Goal: Task Accomplishment & Management: Manage account settings

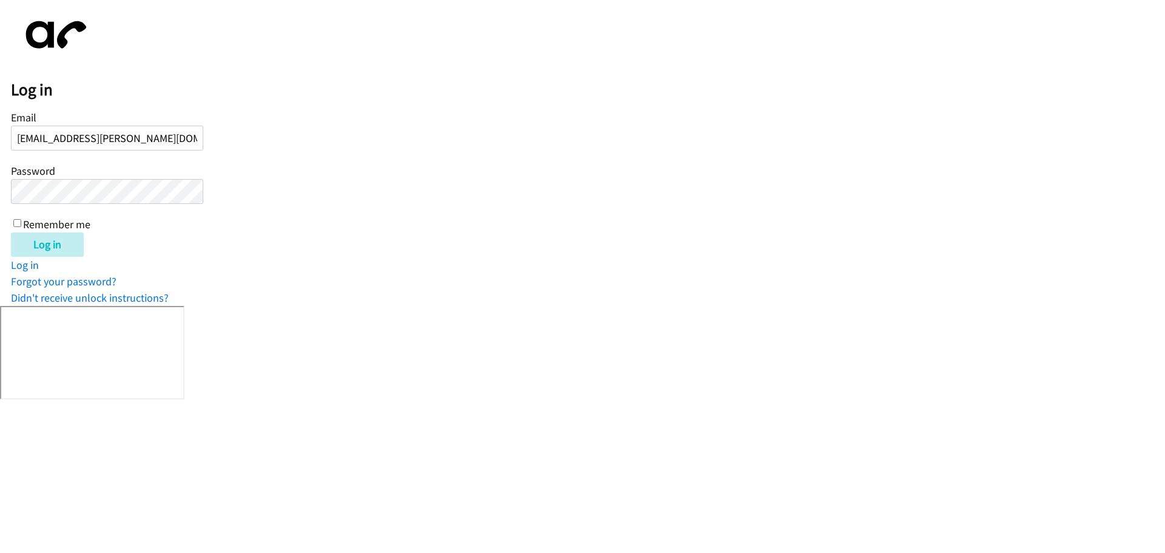
click at [186, 144] on input "[EMAIL_ADDRESS][PERSON_NAME][DOMAIN_NAME]" at bounding box center [107, 138] width 192 height 25
type input "[EMAIL_ADDRESS][PERSON_NAME][DOMAIN_NAME]"
click at [11, 232] on input "Log in" at bounding box center [47, 244] width 73 height 24
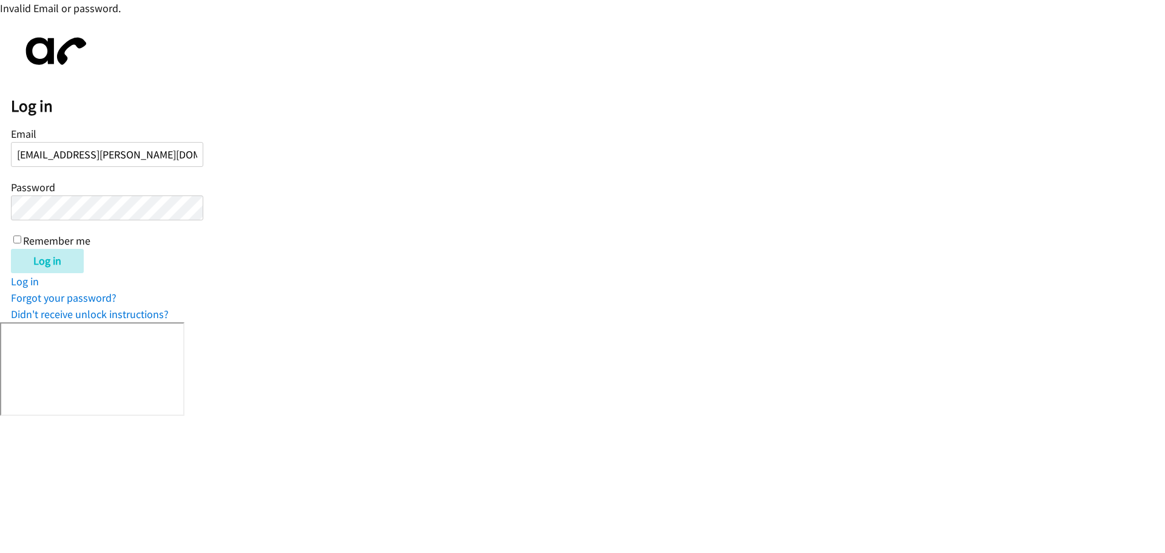
click at [18, 238] on input "Remember me" at bounding box center [17, 239] width 8 height 8
checkbox input "true"
click at [46, 262] on input "Log in" at bounding box center [47, 261] width 73 height 24
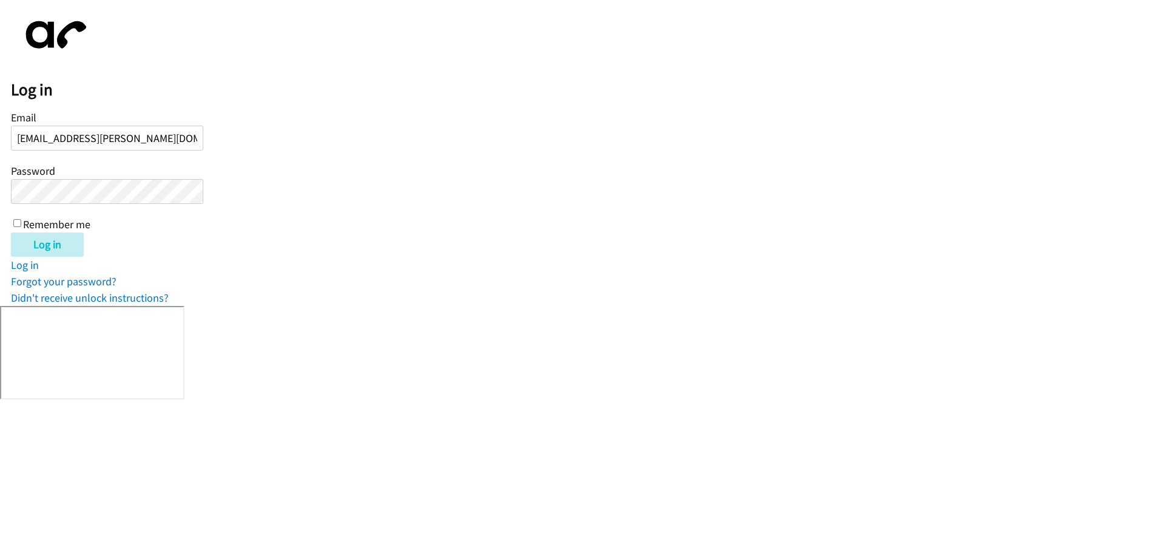
type input "[EMAIL_ADDRESS][PERSON_NAME][DOMAIN_NAME]"
click at [11, 232] on input "Log in" at bounding box center [47, 244] width 73 height 24
